Goal: Task Accomplishment & Management: Complete application form

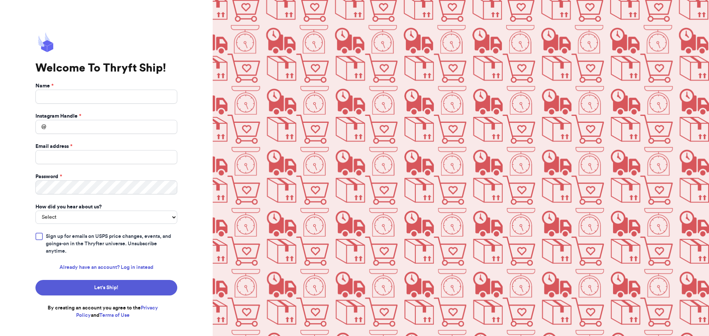
type input "[PERSON_NAME]"
click at [107, 124] on input "Instagram Handle *" at bounding box center [106, 127] width 142 height 14
type input "BritellBouquetcloset"
click at [94, 159] on input "Email address *" at bounding box center [106, 157] width 142 height 14
type input "[EMAIL_ADDRESS][DOMAIN_NAME]"
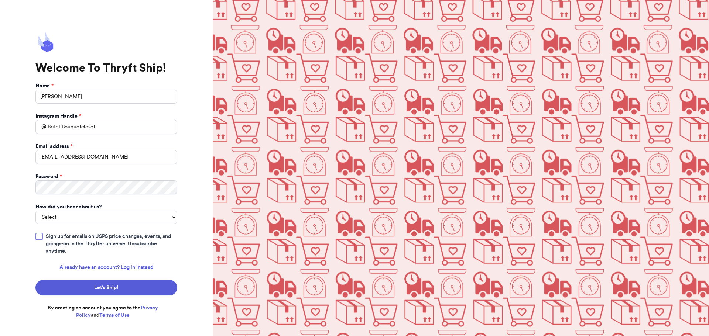
click at [99, 231] on form "Name * Abigail Britell Instagram Handle * @ BritellBouquetcloset Email address …" at bounding box center [106, 200] width 142 height 237
click at [96, 225] on form "Name * Abigail Britell Instagram Handle * @ BritellBouquetcloset Email address …" at bounding box center [106, 200] width 142 height 237
click at [96, 219] on select "Select You reached out to me directly I saw another business post about Thryft …" at bounding box center [106, 217] width 142 height 13
click at [95, 223] on form "Name * Abigail Britell Instagram Handle * @ BritellBouquetcloset Email address …" at bounding box center [106, 200] width 142 height 237
click at [97, 221] on select "Select You reached out to me directly I saw another business post about Thryft …" at bounding box center [106, 217] width 142 height 13
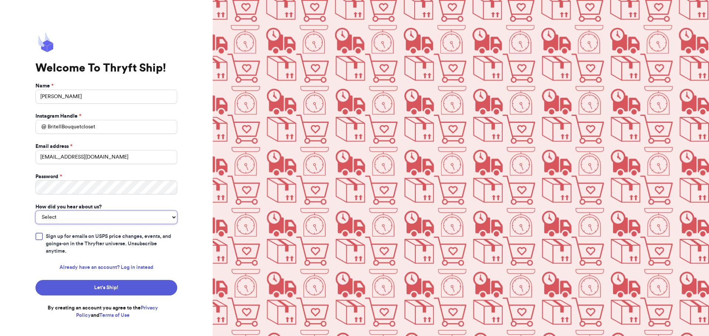
select select "saw_another_business"
click at [35, 211] on select "Select You reached out to me directly I saw another business post about Thryft …" at bounding box center [106, 217] width 142 height 13
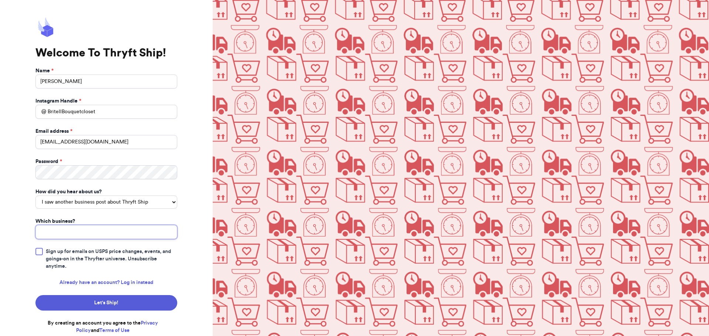
click at [63, 235] on input "Which business?" at bounding box center [106, 232] width 142 height 14
type input "Mbgoesthrifting"
click at [145, 304] on button "Let‘s Ship!" at bounding box center [106, 302] width 142 height 15
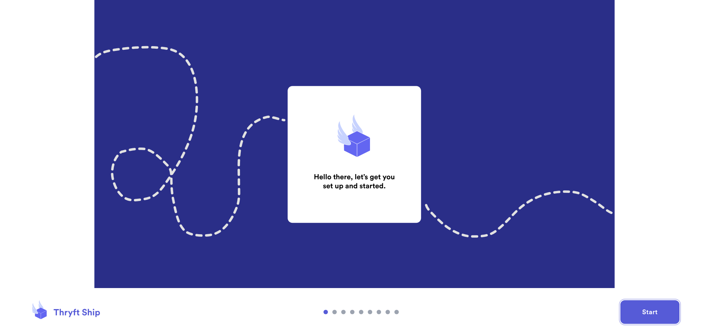
click at [647, 308] on button "Start" at bounding box center [649, 312] width 59 height 24
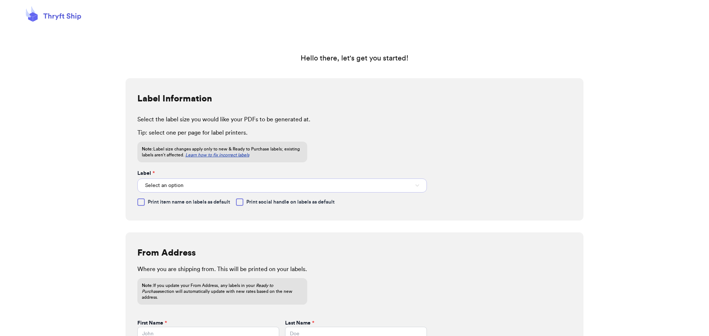
click at [214, 183] on button "Select an option" at bounding box center [281, 186] width 289 height 14
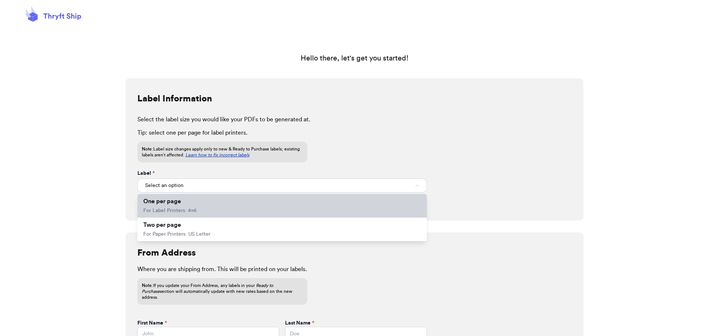
click at [206, 206] on li "One per page For Label Printers: 4x6" at bounding box center [281, 206] width 289 height 24
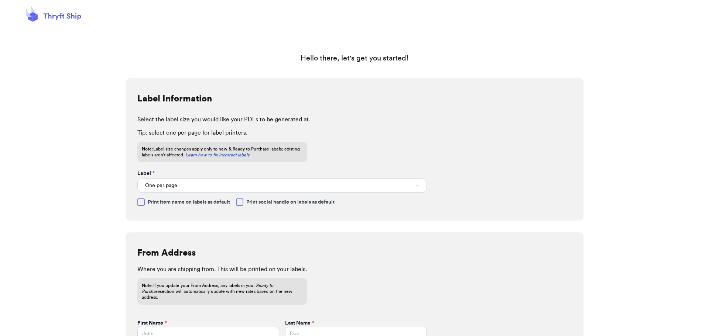
click at [21, 218] on div at bounding box center [59, 277] width 118 height 399
click at [139, 202] on div at bounding box center [140, 202] width 7 height 7
click at [0, 0] on input "Print item name on labels as default" at bounding box center [0, 0] width 0 height 0
click at [139, 201] on icon at bounding box center [141, 202] width 6 height 6
click at [0, 0] on input "Print item name on labels as default" at bounding box center [0, 0] width 0 height 0
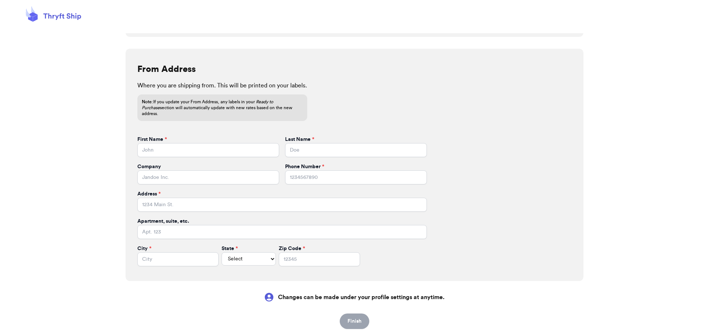
scroll to position [185, 0]
click at [177, 143] on input "First Name *" at bounding box center [208, 149] width 142 height 14
type input "Abigail"
type input "Britell"
type input "4105969094"
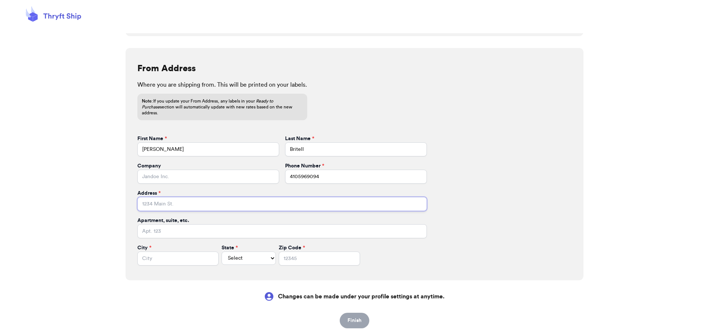
type input "[STREET_ADDRESS]"
type input "Jeffersonton"
select select "VA"
type input "22724"
drag, startPoint x: 58, startPoint y: 176, endPoint x: 51, endPoint y: 174, distance: 7.3
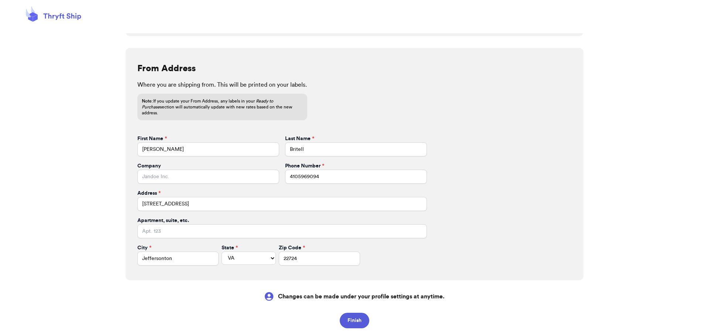
click at [52, 173] on div at bounding box center [59, 93] width 118 height 399
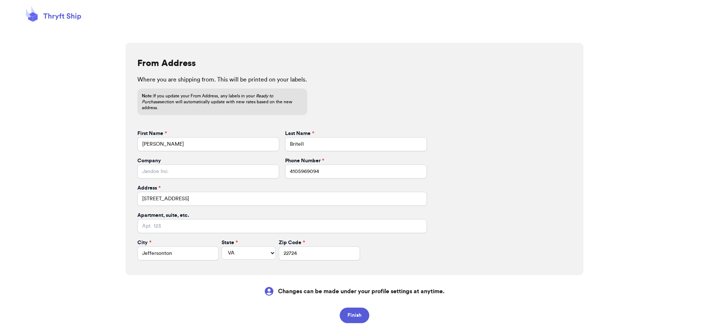
scroll to position [194, 0]
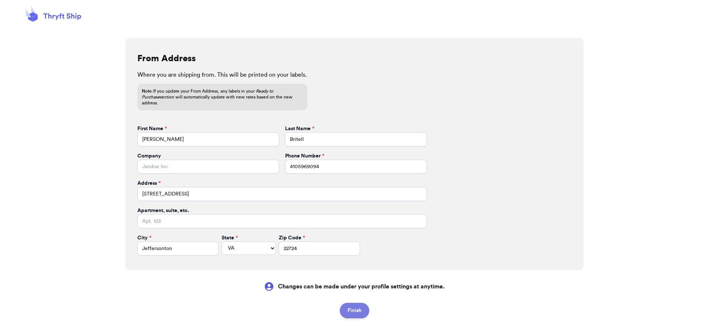
click at [358, 305] on button "Finish" at bounding box center [355, 310] width 30 height 15
select select
type input "[PERSON_NAME]"
type input "Britell"
type input "4105969094"
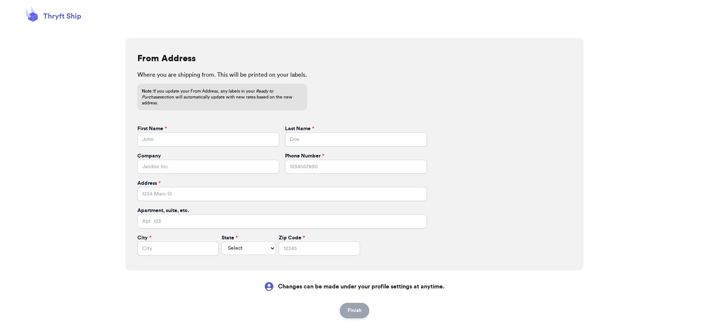
type input "[STREET_ADDRESS]"
type input "Jeffersonton"
select select "VA"
type input "22724"
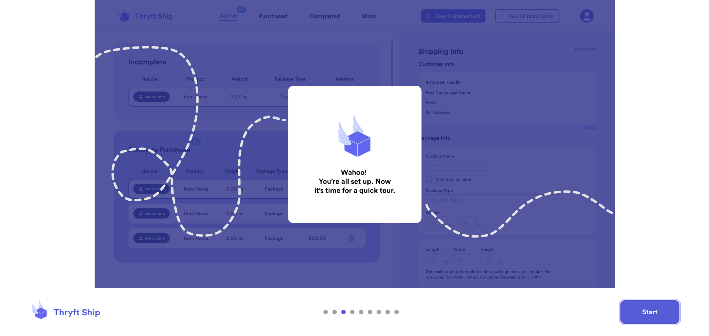
click at [653, 308] on button "Start" at bounding box center [649, 312] width 59 height 24
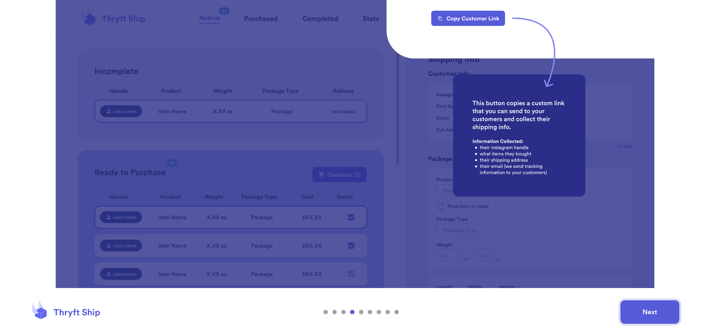
click at [659, 315] on button "Next" at bounding box center [649, 312] width 59 height 24
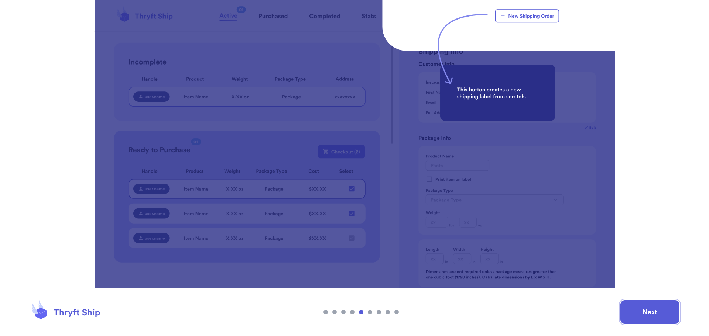
click at [657, 314] on button "Next" at bounding box center [649, 312] width 59 height 24
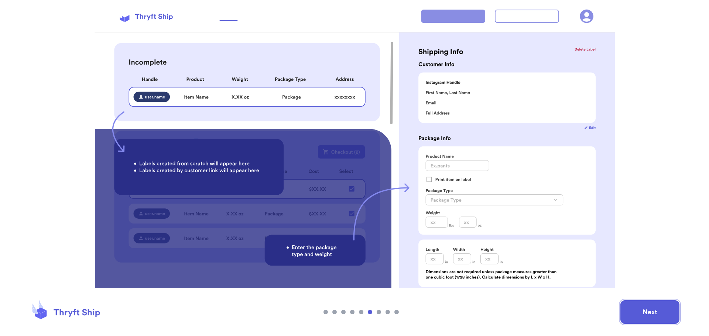
click at [657, 314] on button "Next" at bounding box center [649, 312] width 59 height 24
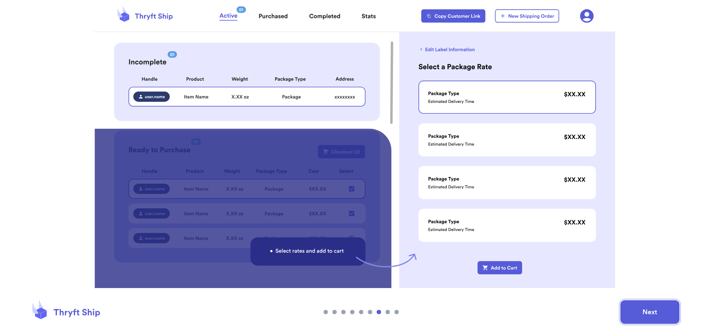
click at [657, 314] on button "Next" at bounding box center [649, 312] width 59 height 24
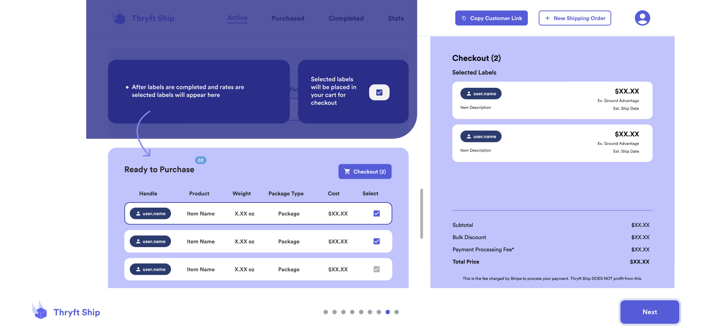
click at [657, 314] on button "Next" at bounding box center [649, 312] width 59 height 24
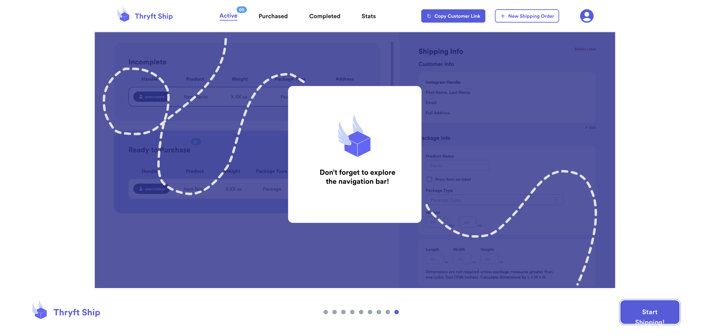
click at [656, 314] on button "Start Shipping!" at bounding box center [649, 312] width 59 height 24
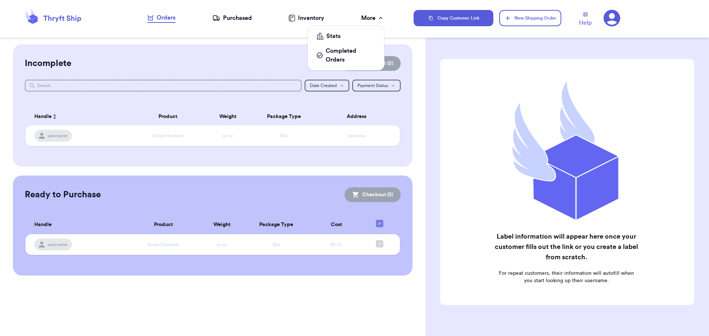
click at [372, 16] on div "More" at bounding box center [372, 18] width 23 height 9
click at [318, 15] on div "Inventory" at bounding box center [306, 18] width 36 height 9
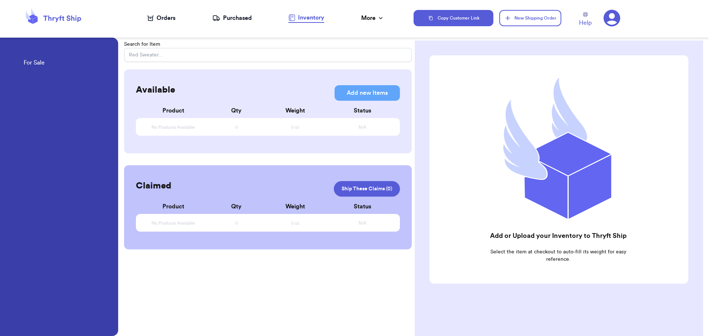
click at [154, 191] on h2 "Claimed" at bounding box center [153, 186] width 35 height 12
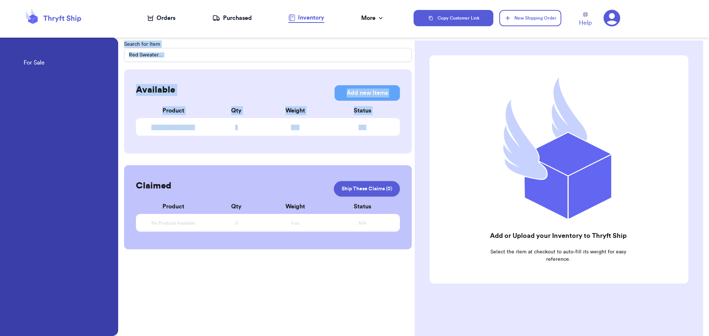
drag, startPoint x: 116, startPoint y: 181, endPoint x: 160, endPoint y: 189, distance: 45.4
click at [134, 183] on div "For Sale Search for Item Available Add new Items Add new Items Product Qty Weig…" at bounding box center [354, 168] width 709 height 336
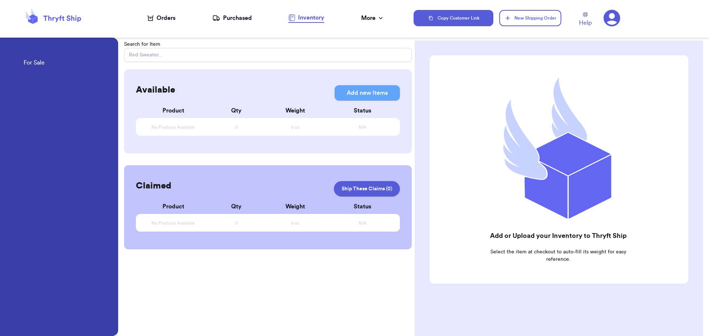
drag, startPoint x: 217, startPoint y: 329, endPoint x: 207, endPoint y: 321, distance: 12.1
click at [216, 329] on div "Search for Item Available Add new Items Add new Items Product Qty Weight Status…" at bounding box center [267, 209] width 287 height 336
click at [382, 20] on icon at bounding box center [380, 17] width 7 height 7
click at [611, 21] on icon at bounding box center [611, 18] width 17 height 17
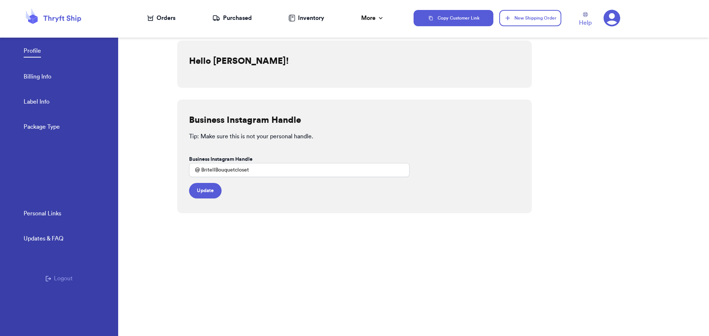
click at [27, 79] on link "Billing Info" at bounding box center [38, 77] width 28 height 10
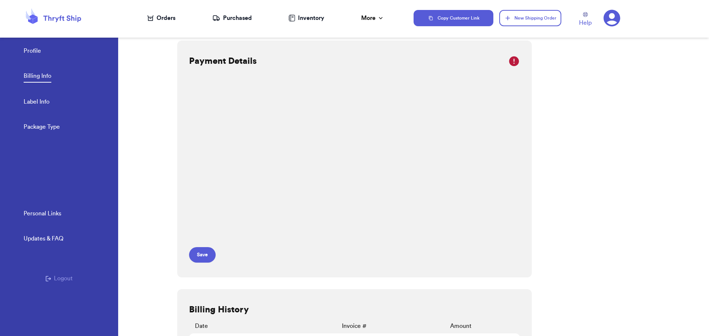
click at [29, 97] on div "Profile Billing Info Label Info Package Type" at bounding box center [71, 87] width 94 height 122
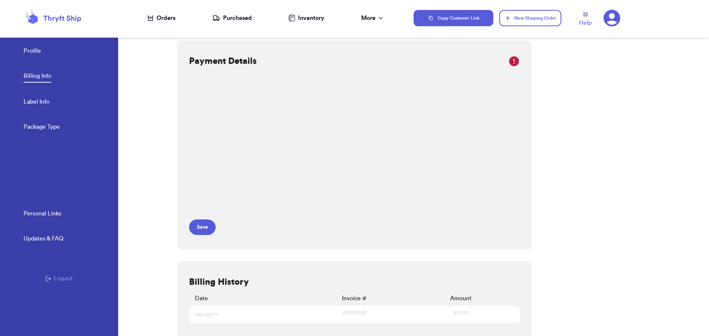
click at [30, 98] on link "Label Info" at bounding box center [37, 102] width 26 height 10
select select "VA"
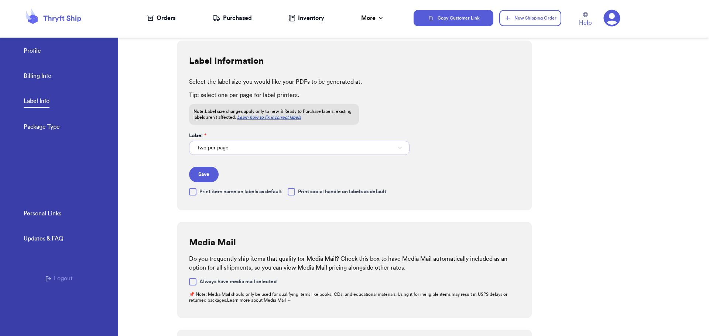
click at [221, 148] on span "Two per page" at bounding box center [213, 147] width 32 height 7
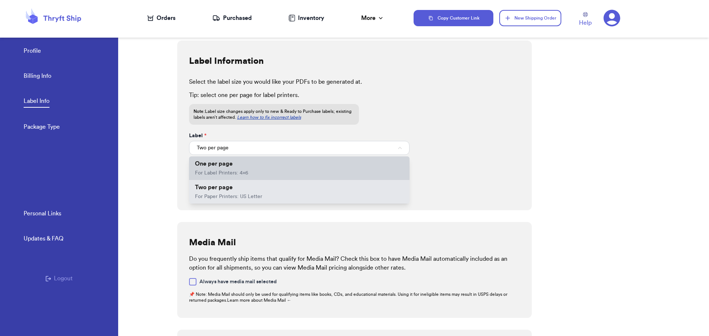
click at [224, 161] on span "One per page" at bounding box center [214, 164] width 38 height 6
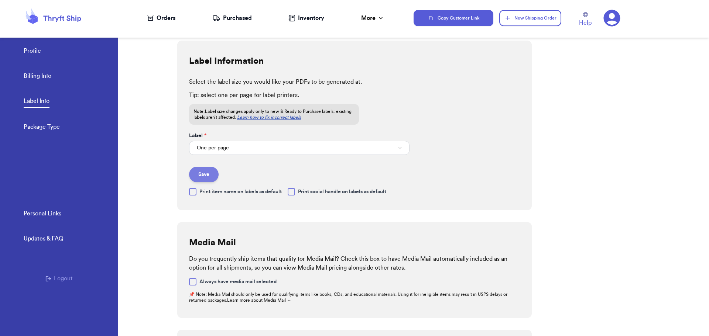
click at [212, 172] on button "Save" at bounding box center [204, 174] width 30 height 15
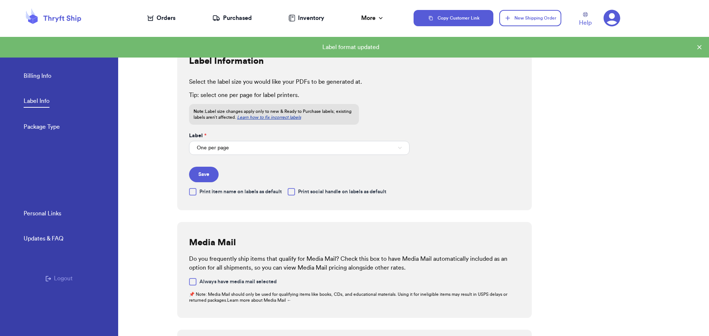
click at [56, 125] on link "Package Type" at bounding box center [42, 128] width 36 height 10
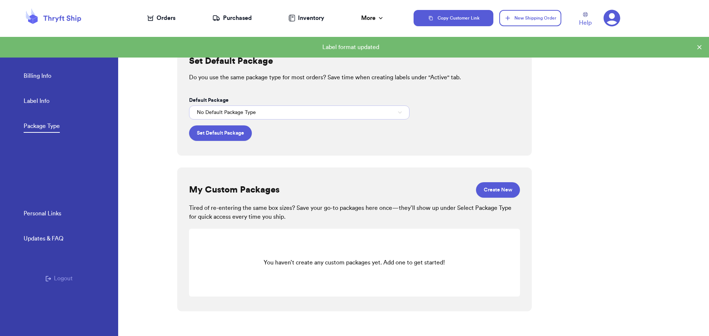
click at [237, 108] on button "No Default Package Type" at bounding box center [299, 113] width 220 height 14
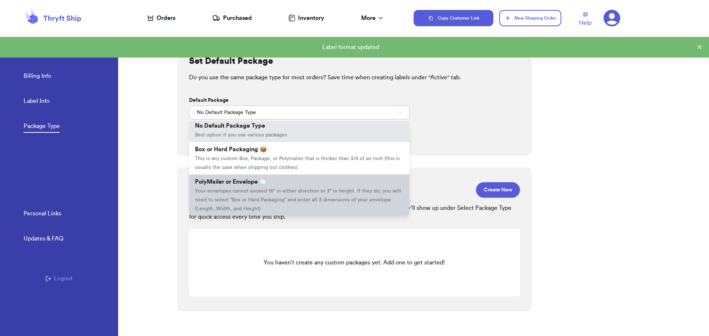
scroll to position [3, 0]
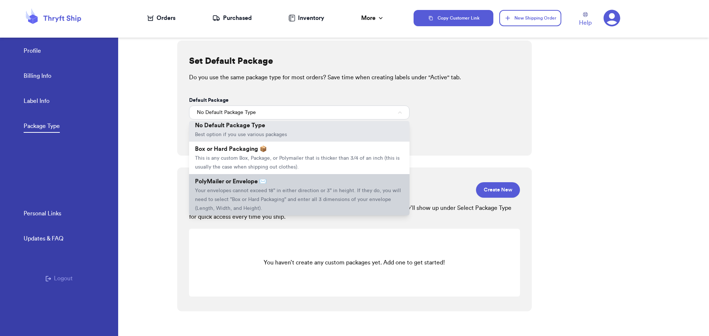
click at [303, 205] on li "PolyMailer or Envelope ✉️ Your envelopes cannot exceed 18" in either direction …" at bounding box center [299, 194] width 220 height 41
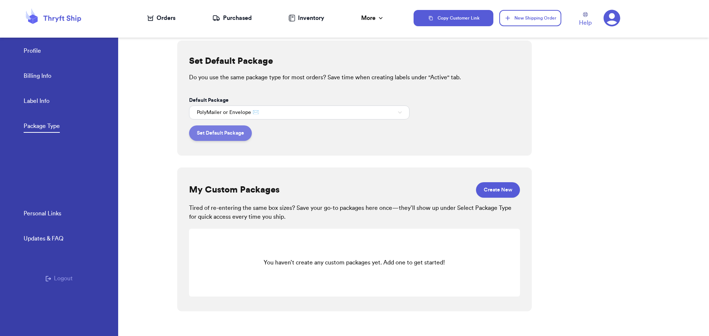
click at [210, 130] on button "Set Default Package" at bounding box center [220, 132] width 63 height 15
click at [316, 17] on div "Inventory" at bounding box center [306, 18] width 36 height 9
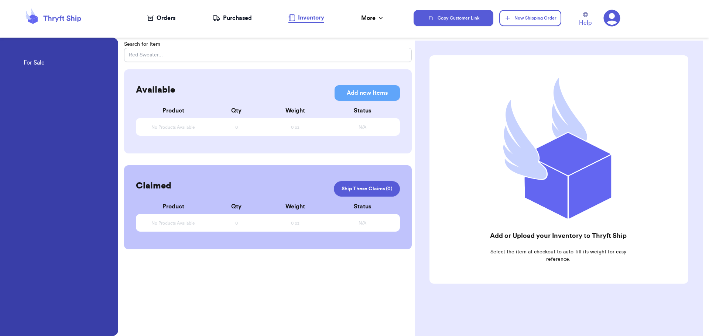
click at [224, 10] on nav "Orders Purchased Inventory More Stats Completed Orders" at bounding box center [265, 18] width 295 height 24
click at [229, 22] on div "Purchased" at bounding box center [231, 18] width 39 height 9
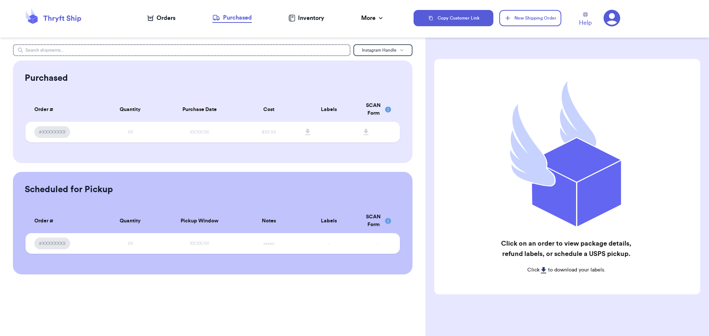
click at [165, 20] on div "Orders" at bounding box center [161, 18] width 28 height 9
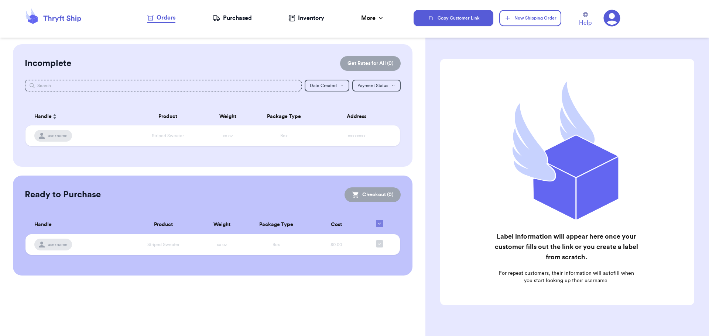
click at [104, 22] on div at bounding box center [71, 18] width 94 height 20
